Goal: Information Seeking & Learning: Find specific fact

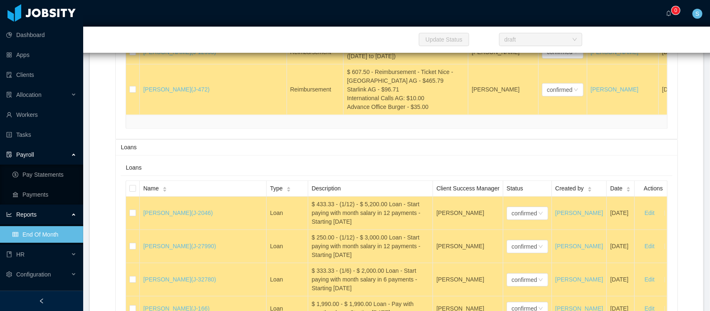
scroll to position [18885, 0]
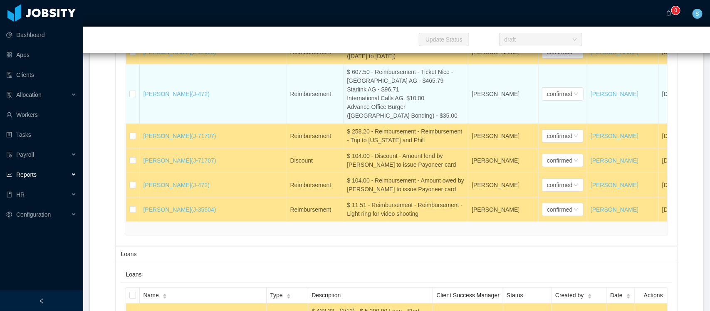
scroll to position [17283, 0]
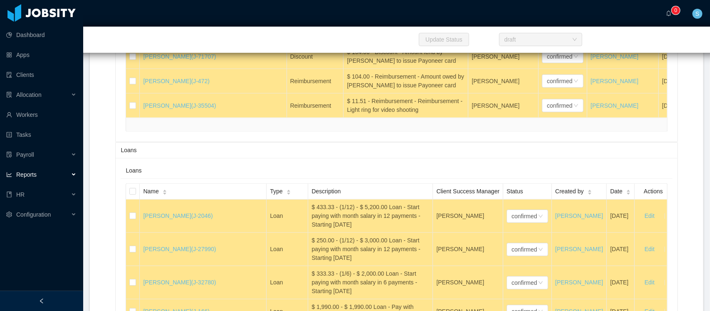
click at [347, 41] on div "$ 258.20 - Reimbursement - Reimbursement - Trip to Colorado and Phili" at bounding box center [406, 31] width 118 height 17
copy div "$ 258.20 - Reimbursement - Reimbursement - Trip to Colorado and Phili"
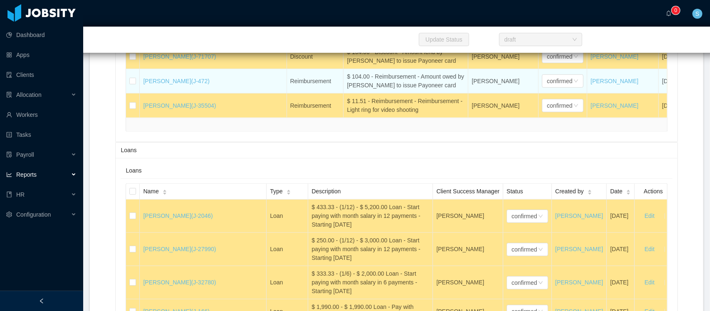
click at [371, 90] on div "$ 104.00 - Reimbursement - Amount owed by Javier Chia to issue Payoneer card" at bounding box center [406, 80] width 118 height 17
copy div "$ 104.00 - Reimbursement - Amount owed by Javier Chia to issue Payoneer card"
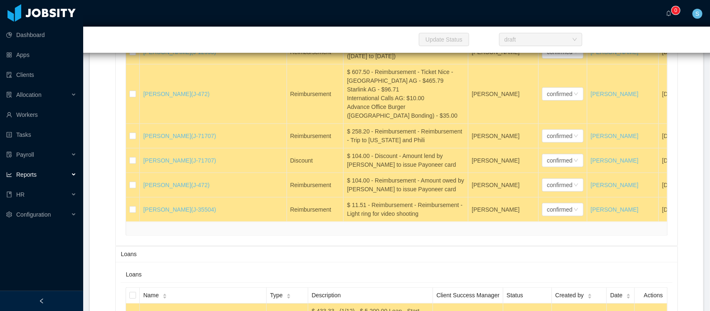
scroll to position [17341, 0]
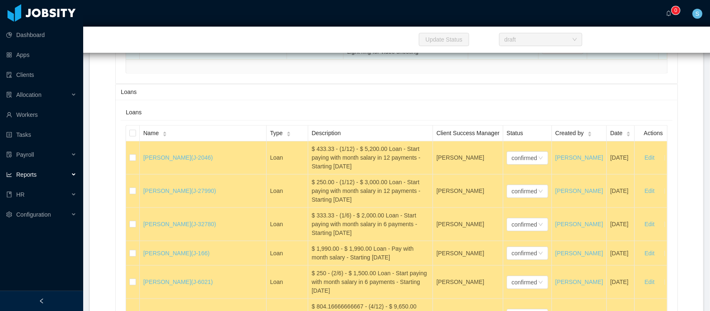
scroll to position [17289, 0]
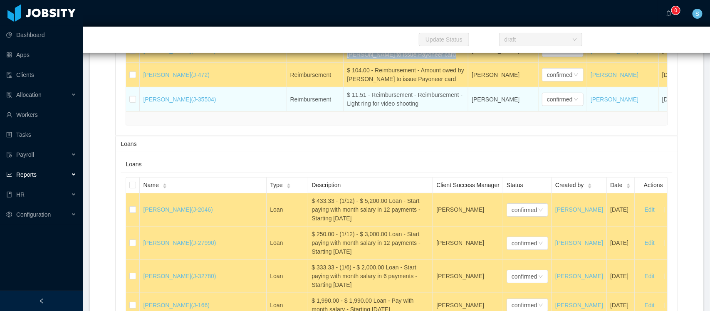
click at [364, 108] on div "$ 11.51 - Reimbursement - Reimbursement - Light ring for video shooting" at bounding box center [406, 99] width 118 height 17
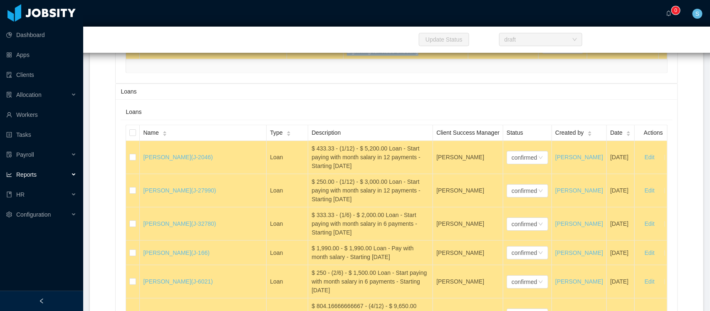
scroll to position [17341, 0]
